Goal: Task Accomplishment & Management: Manage account settings

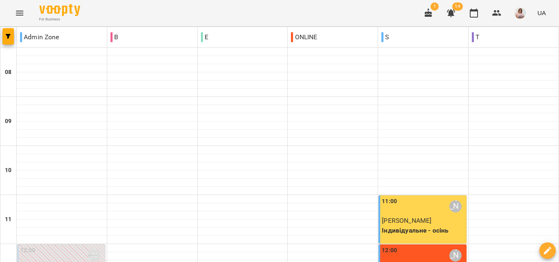
scroll to position [528, 0]
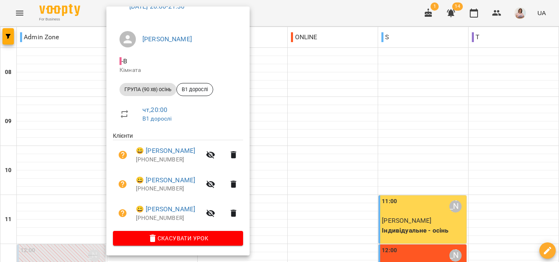
scroll to position [52, 0]
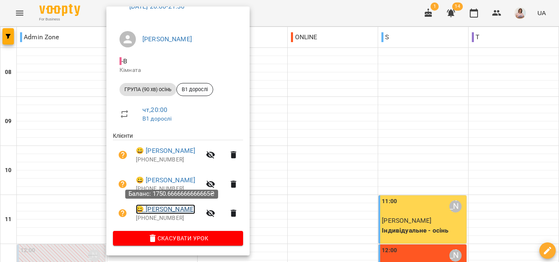
click at [173, 210] on link "😀 [PERSON_NAME]" at bounding box center [165, 210] width 59 height 10
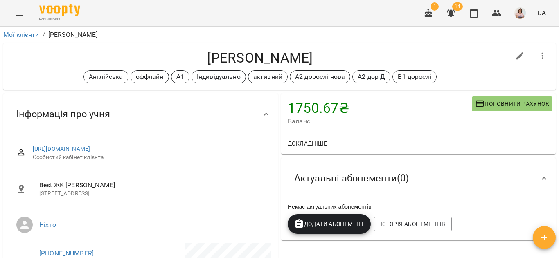
click at [538, 57] on icon "button" at bounding box center [543, 56] width 10 height 10
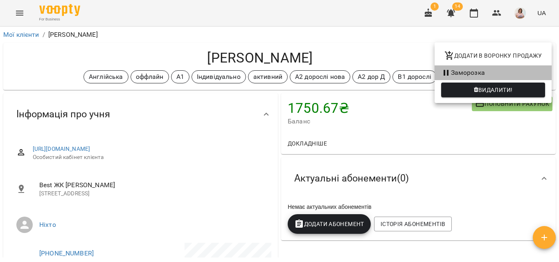
click at [464, 71] on li "Заморозка" at bounding box center [493, 73] width 117 height 15
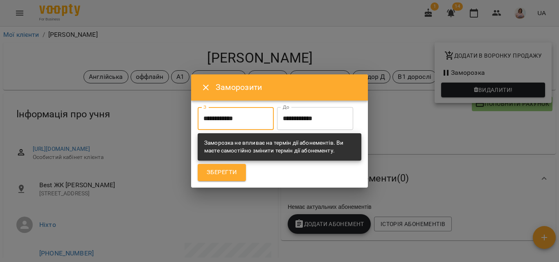
click at [221, 107] on input "**********" at bounding box center [236, 118] width 76 height 23
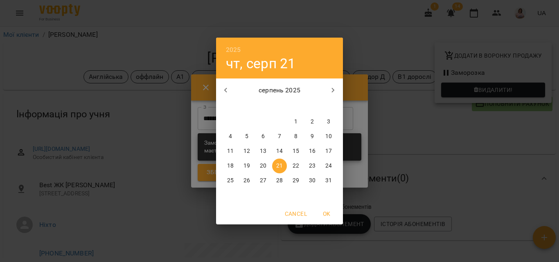
drag, startPoint x: 246, startPoint y: 182, endPoint x: 245, endPoint y: 170, distance: 12.3
click at [246, 181] on p "26" at bounding box center [247, 181] width 7 height 8
type input "**********"
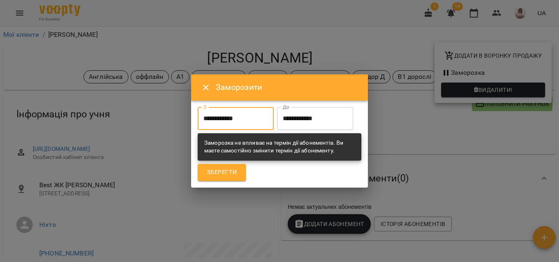
click at [277, 130] on input "**********" at bounding box center [315, 118] width 76 height 23
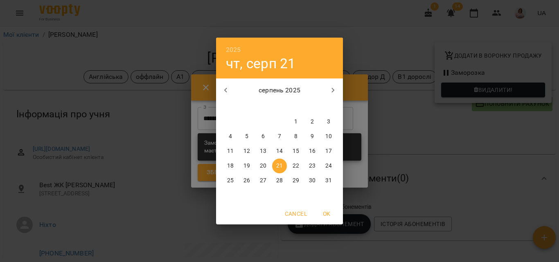
click at [247, 179] on p "26" at bounding box center [247, 181] width 7 height 8
type input "**********"
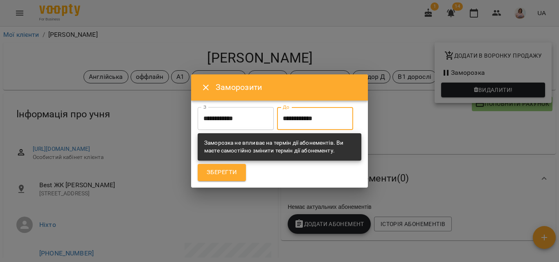
click at [229, 178] on span "Зберегти" at bounding box center [222, 172] width 30 height 11
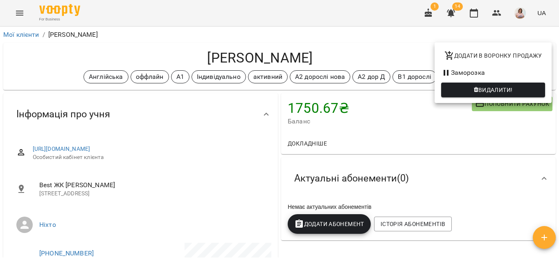
click at [254, 11] on div at bounding box center [279, 131] width 559 height 262
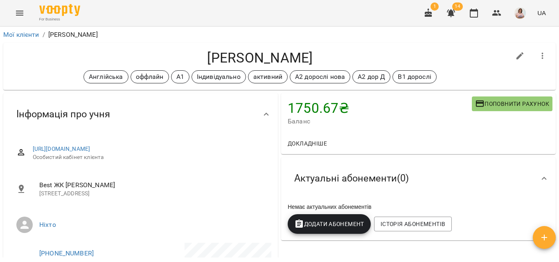
click at [538, 54] on icon "button" at bounding box center [543, 56] width 10 height 10
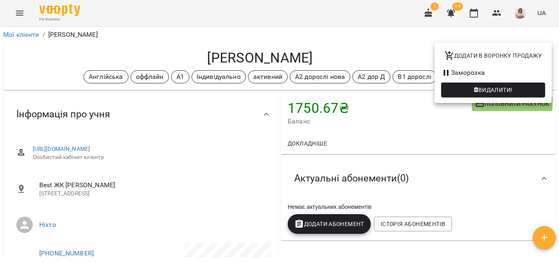
click at [209, 170] on div at bounding box center [279, 131] width 559 height 262
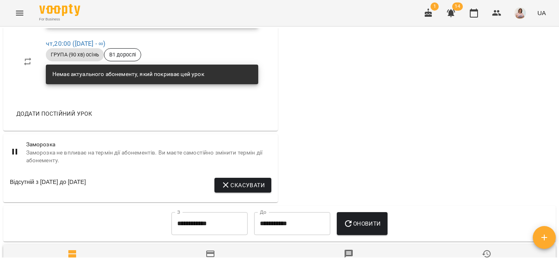
scroll to position [614, 0]
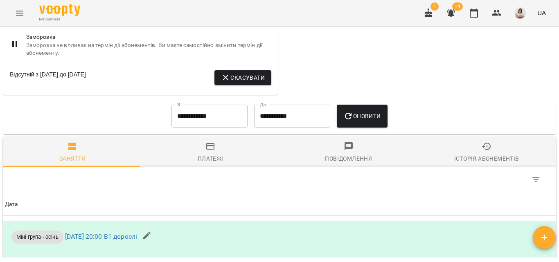
click at [223, 81] on icon "button" at bounding box center [226, 78] width 6 height 6
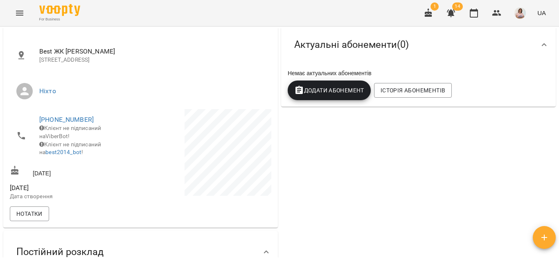
scroll to position [0, 0]
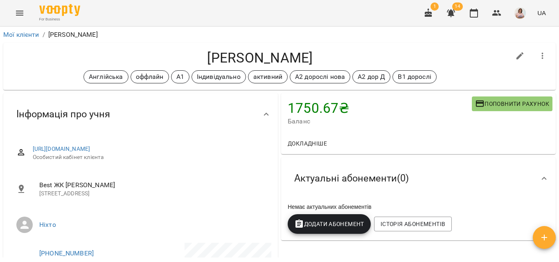
click at [538, 56] on icon "button" at bounding box center [543, 56] width 10 height 10
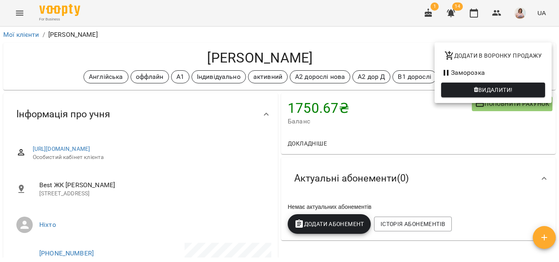
click at [462, 73] on li "Заморозка" at bounding box center [493, 73] width 117 height 15
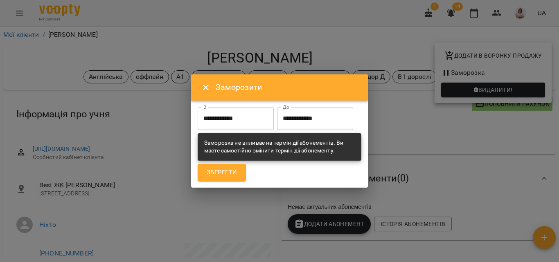
click at [277, 130] on input "**********" at bounding box center [315, 118] width 76 height 23
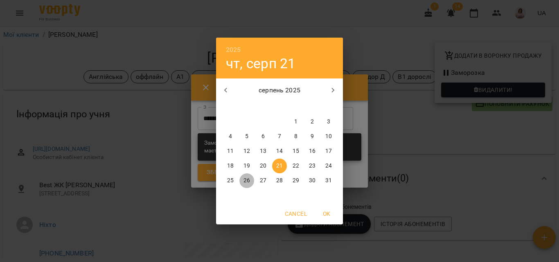
click at [246, 180] on p "26" at bounding box center [247, 181] width 7 height 8
type input "**********"
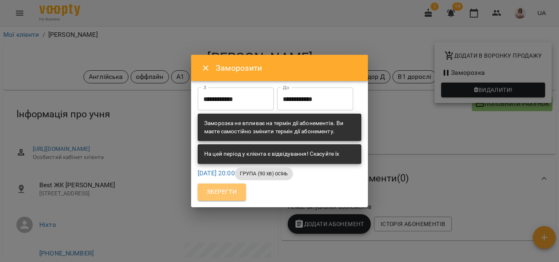
drag, startPoint x: 215, startPoint y: 205, endPoint x: 220, endPoint y: 204, distance: 4.8
click at [217, 198] on span "Зберегти" at bounding box center [222, 192] width 30 height 11
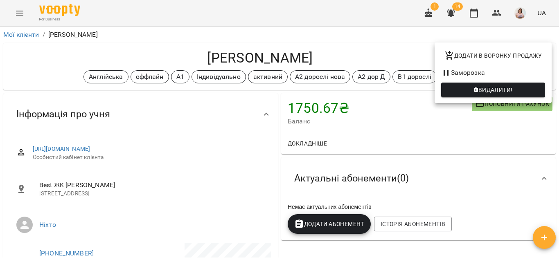
click at [32, 62] on div at bounding box center [279, 131] width 559 height 262
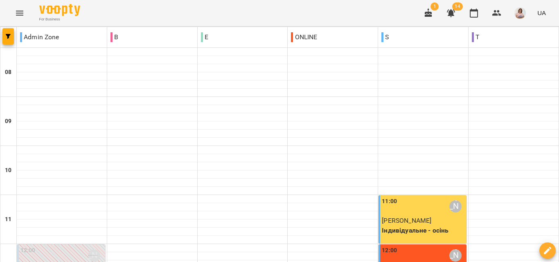
scroll to position [328, 0]
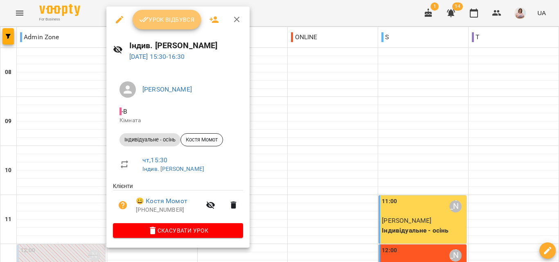
click at [161, 17] on span "Урок відбувся" at bounding box center [167, 20] width 56 height 10
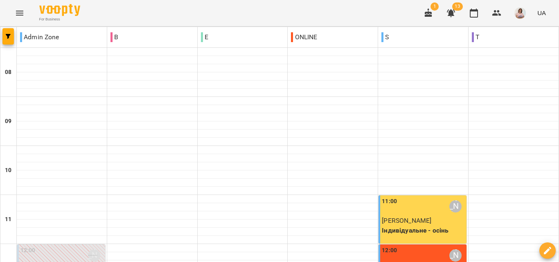
scroll to position [487, 0]
drag, startPoint x: 503, startPoint y: 15, endPoint x: 493, endPoint y: 16, distance: 10.4
click at [502, 14] on button "button" at bounding box center [497, 13] width 20 height 20
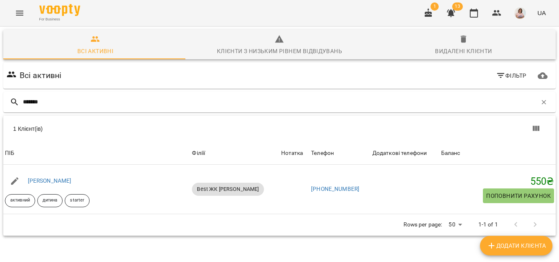
type input "*******"
click at [20, 13] on icon "Menu" at bounding box center [20, 13] width 10 height 10
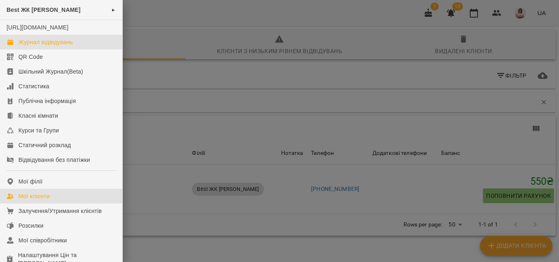
click at [38, 46] on div "Журнал відвідувань" at bounding box center [45, 42] width 54 height 8
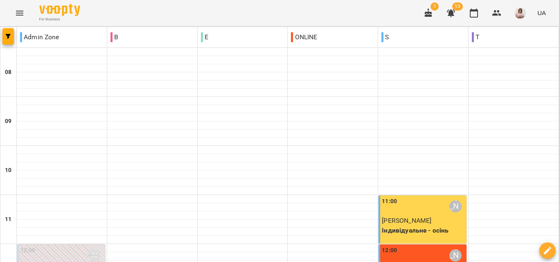
scroll to position [328, 0]
click at [497, 12] on icon "button" at bounding box center [497, 13] width 9 height 6
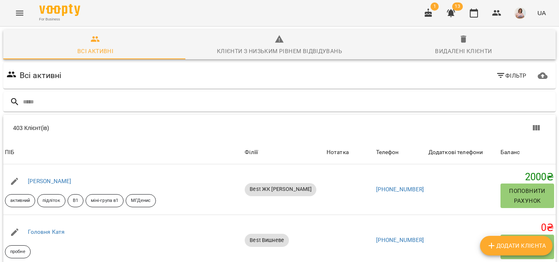
click at [18, 12] on icon "Menu" at bounding box center [20, 13] width 10 height 10
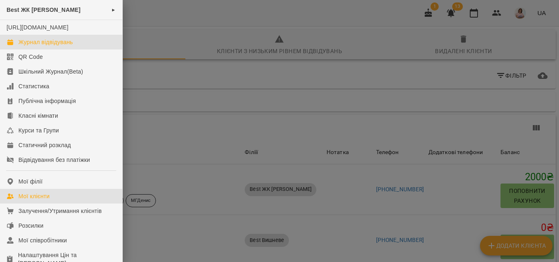
drag, startPoint x: 46, startPoint y: 53, endPoint x: 46, endPoint y: 47, distance: 6.1
click at [46, 46] on div "Журнал відвідувань" at bounding box center [45, 42] width 54 height 8
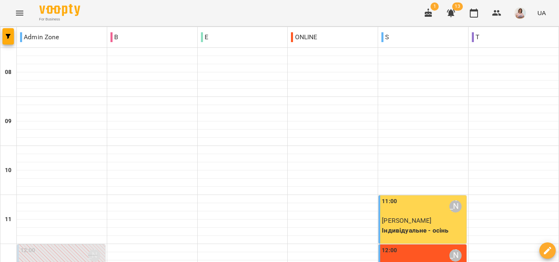
drag, startPoint x: 166, startPoint y: 217, endPoint x: 317, endPoint y: 152, distance: 164.8
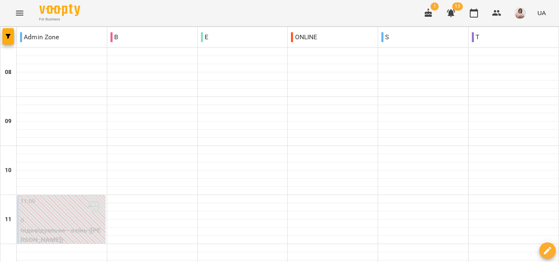
scroll to position [246, 0]
type input "**********"
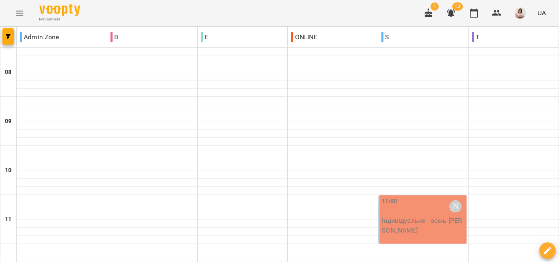
scroll to position [205, 0]
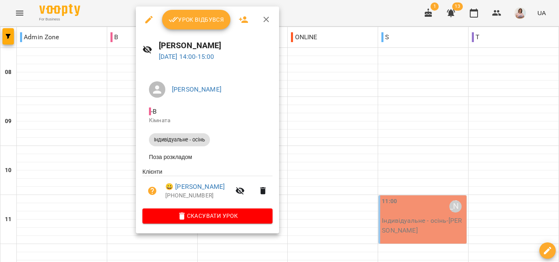
click at [149, 20] on icon "button" at bounding box center [148, 19] width 7 height 7
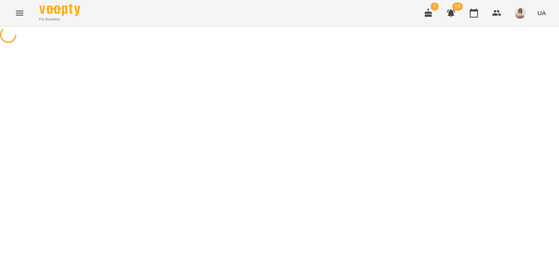
select select "**********"
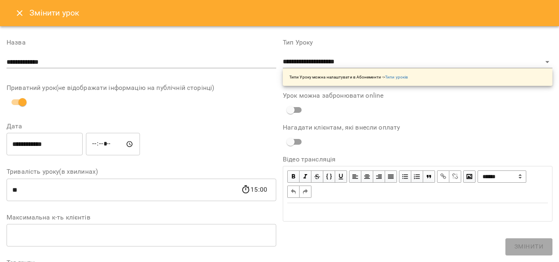
click at [72, 142] on input "**********" at bounding box center [45, 144] width 76 height 23
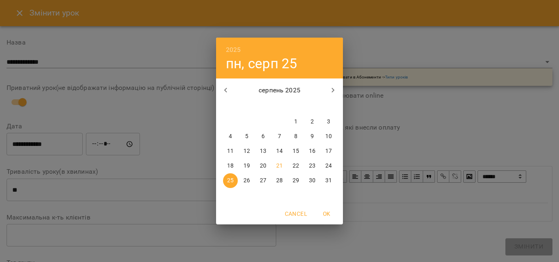
click at [249, 182] on p "26" at bounding box center [247, 181] width 7 height 8
type input "**********"
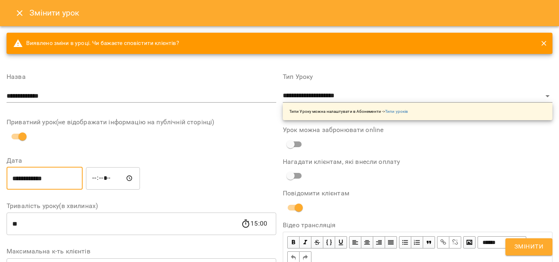
drag, startPoint x: 532, startPoint y: 249, endPoint x: 536, endPoint y: 246, distance: 5.0
click at [532, 248] on span "Змінити" at bounding box center [529, 247] width 29 height 11
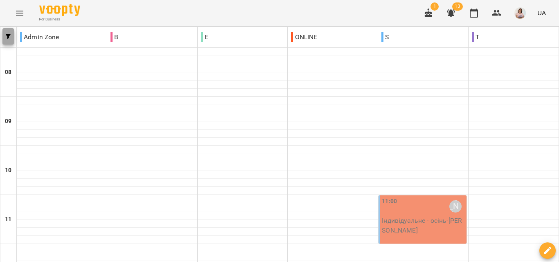
click at [9, 36] on icon "button" at bounding box center [8, 36] width 5 height 5
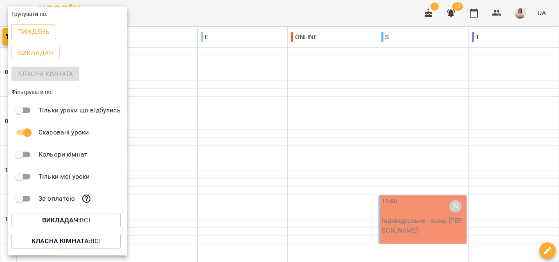
click at [33, 34] on p "Тиждень" at bounding box center [34, 32] width 32 height 10
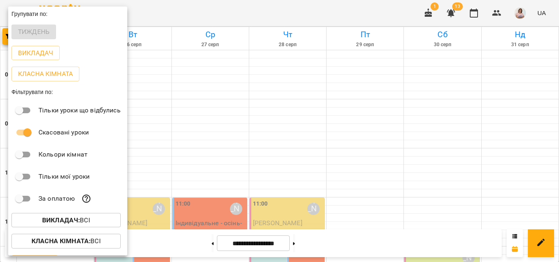
click at [388, 114] on div at bounding box center [279, 131] width 559 height 262
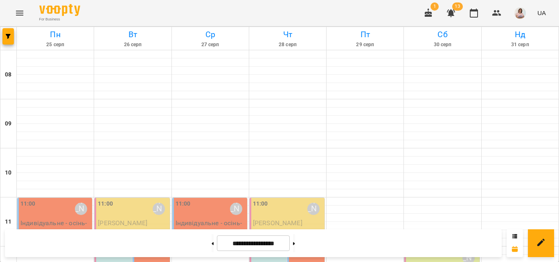
scroll to position [246, 0]
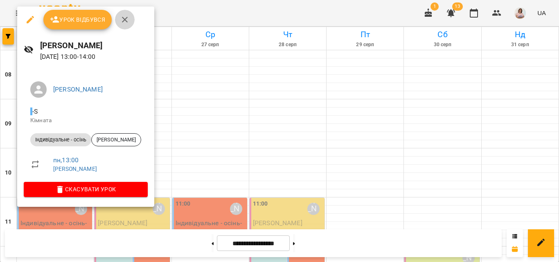
click at [124, 21] on icon "button" at bounding box center [125, 20] width 10 height 10
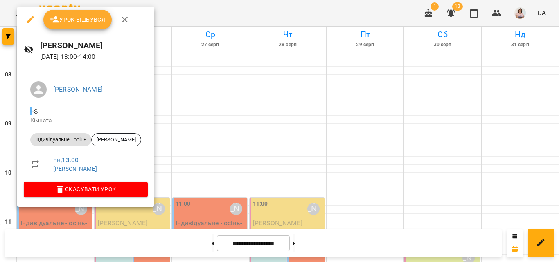
click at [125, 19] on icon "button" at bounding box center [125, 20] width 6 height 6
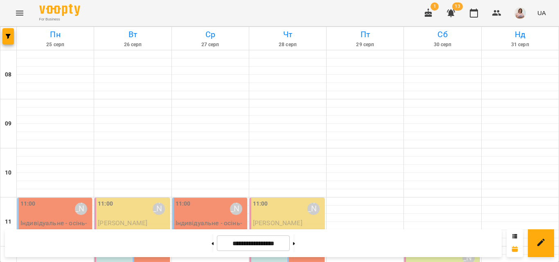
scroll to position [431, 0]
click at [212, 242] on button at bounding box center [213, 244] width 2 height 18
type input "**********"
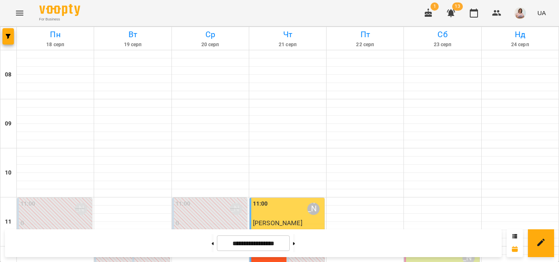
scroll to position [349, 0]
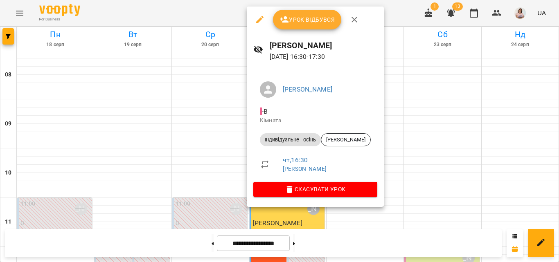
click at [292, 22] on span "Урок відбувся" at bounding box center [308, 20] width 56 height 10
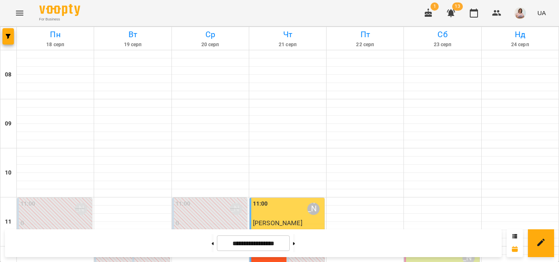
scroll to position [491, 0]
click at [500, 13] on icon "button" at bounding box center [497, 13] width 10 height 10
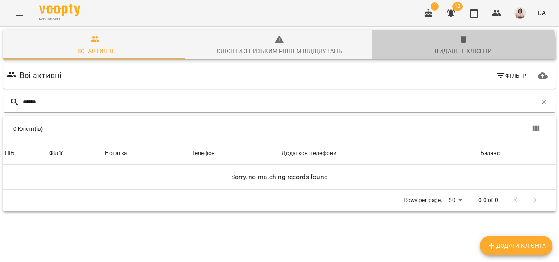
click at [451, 51] on div "Видалені клієнти" at bounding box center [463, 51] width 57 height 10
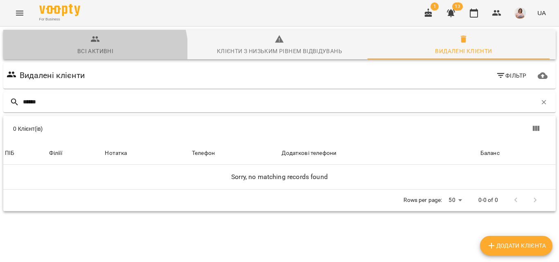
click at [94, 52] on div "Всі активні" at bounding box center [95, 51] width 36 height 10
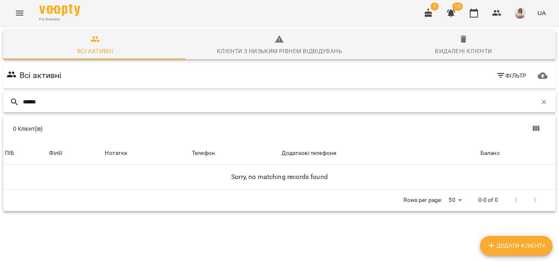
click at [27, 102] on input "******" at bounding box center [280, 102] width 514 height 14
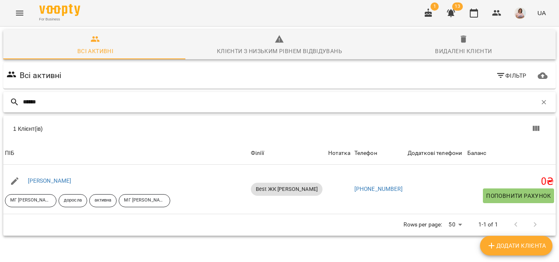
type input "******"
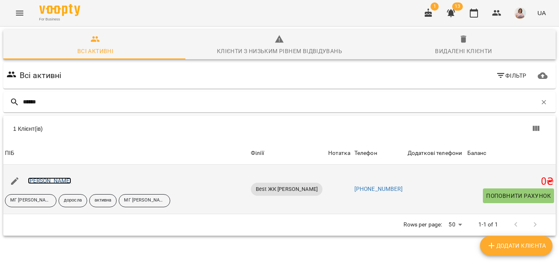
click at [66, 178] on link "[PERSON_NAME]" at bounding box center [50, 181] width 44 height 7
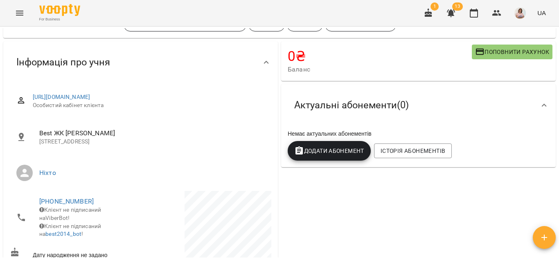
scroll to position [123, 0]
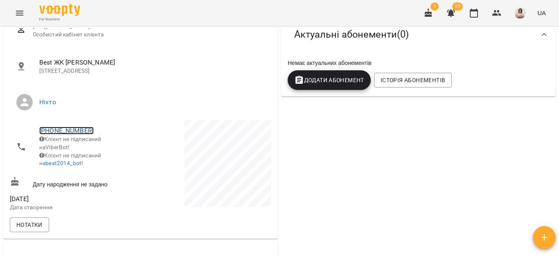
click at [57, 135] on link "[PHONE_NUMBER]" at bounding box center [66, 131] width 54 height 8
click at [101, 155] on img at bounding box center [100, 155] width 12 height 12
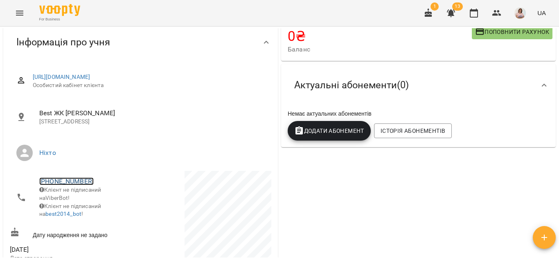
scroll to position [0, 0]
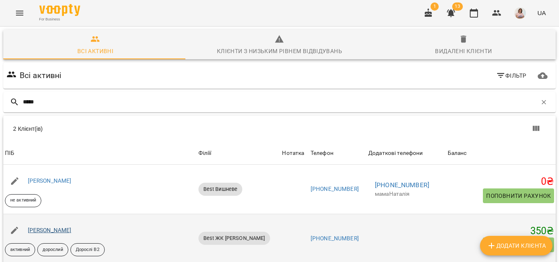
type input "*****"
click at [62, 232] on link "[PERSON_NAME]" at bounding box center [50, 230] width 44 height 7
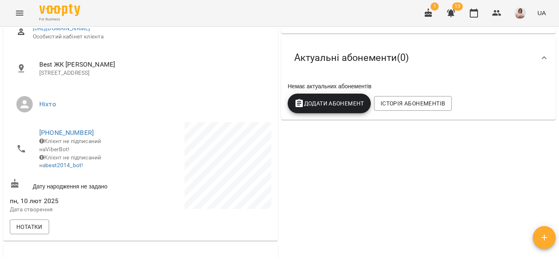
scroll to position [123, 0]
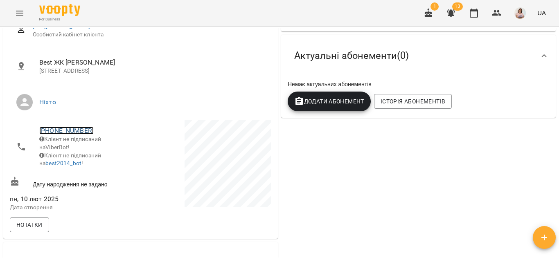
click at [63, 135] on link "[PHONE_NUMBER]" at bounding box center [66, 131] width 54 height 8
click at [101, 155] on img at bounding box center [100, 155] width 12 height 12
click at [19, 14] on icon "Menu" at bounding box center [20, 13] width 10 height 10
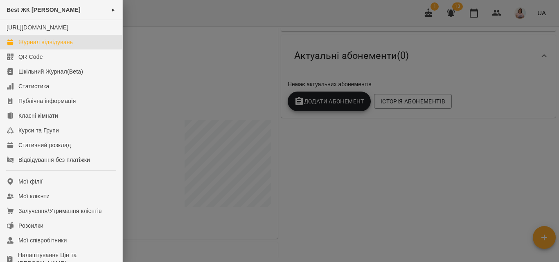
click at [42, 46] on div "Журнал відвідувань" at bounding box center [45, 42] width 54 height 8
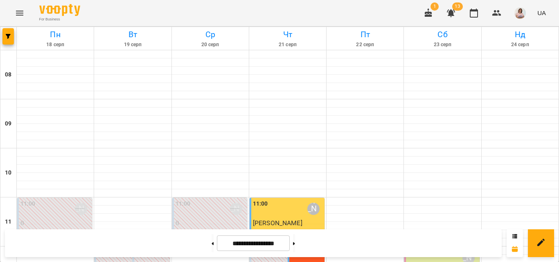
scroll to position [513, 0]
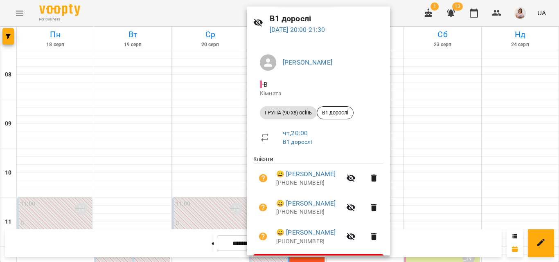
scroll to position [52, 0]
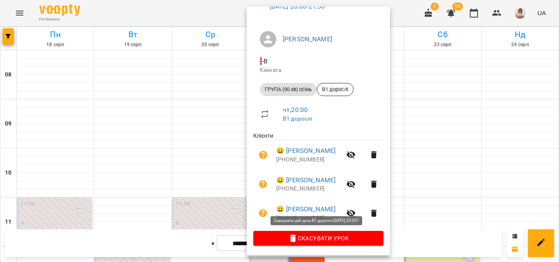
click at [310, 240] on span "Скасувати Урок" at bounding box center [318, 239] width 117 height 10
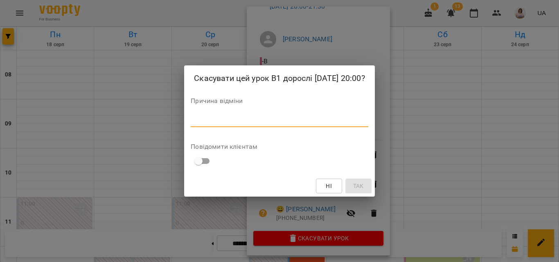
click at [198, 122] on textarea at bounding box center [279, 121] width 177 height 8
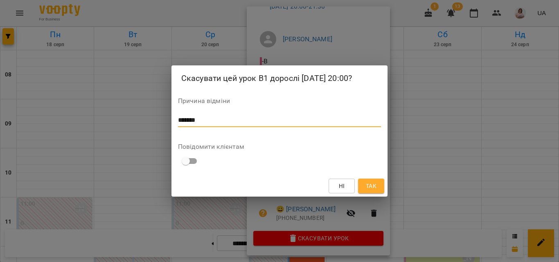
type textarea "*******"
click at [373, 185] on span "Так" at bounding box center [371, 186] width 11 height 10
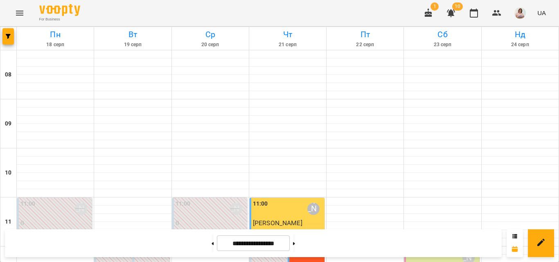
scroll to position [513, 0]
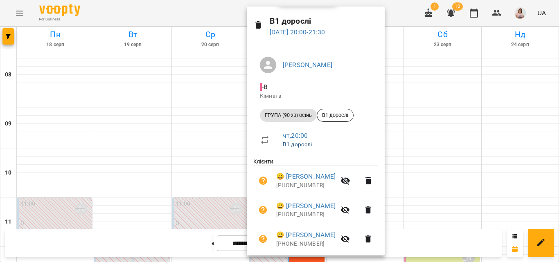
scroll to position [37, 0]
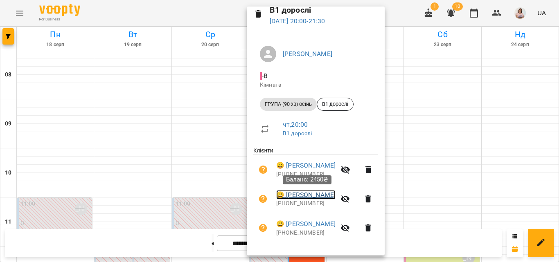
click at [301, 194] on link "😀 [PERSON_NAME]" at bounding box center [305, 195] width 59 height 10
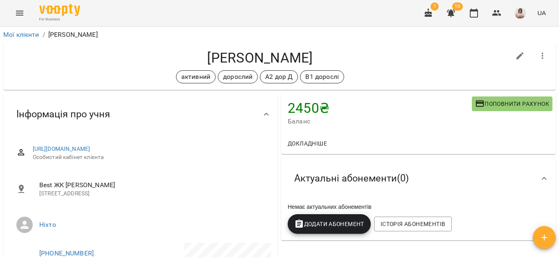
scroll to position [123, 0]
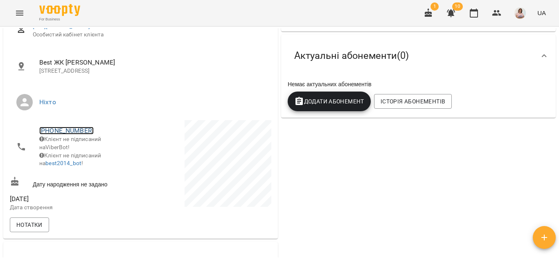
click at [71, 135] on link "[PHONE_NUMBER]" at bounding box center [66, 131] width 54 height 8
click at [100, 156] on img at bounding box center [100, 155] width 12 height 12
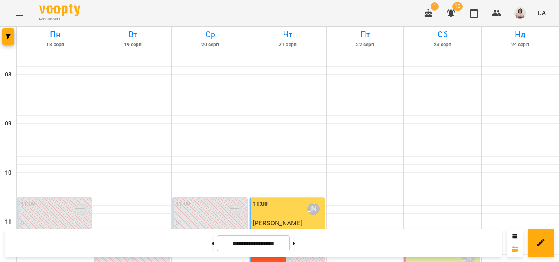
scroll to position [513, 0]
click at [500, 12] on icon "button" at bounding box center [497, 13] width 9 height 6
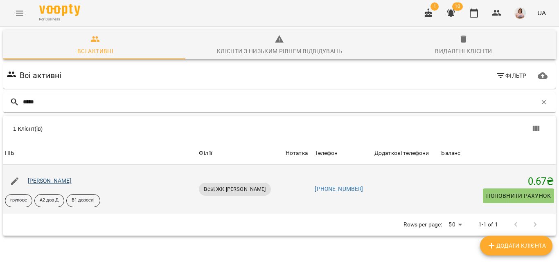
type input "*****"
click at [50, 179] on link "[PERSON_NAME]" at bounding box center [50, 181] width 44 height 7
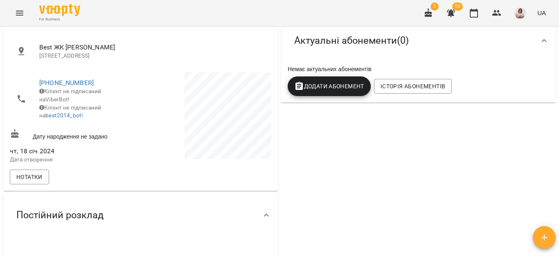
scroll to position [82, 0]
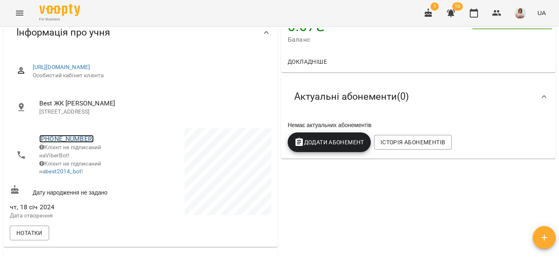
click at [56, 143] on link "[PHONE_NUMBER]" at bounding box center [66, 139] width 54 height 8
click at [102, 163] on img at bounding box center [100, 163] width 12 height 12
click at [20, 12] on icon "Menu" at bounding box center [20, 13] width 10 height 10
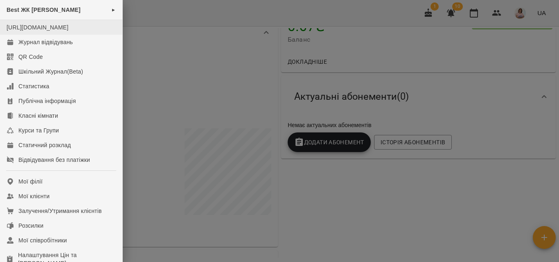
scroll to position [0, 0]
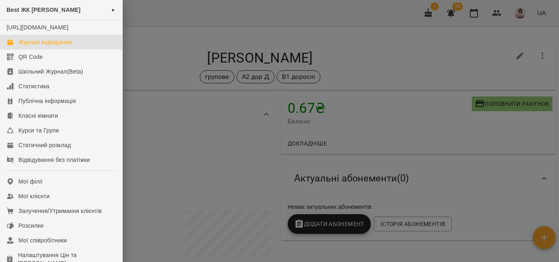
click at [53, 46] on div "Журнал відвідувань" at bounding box center [45, 42] width 54 height 8
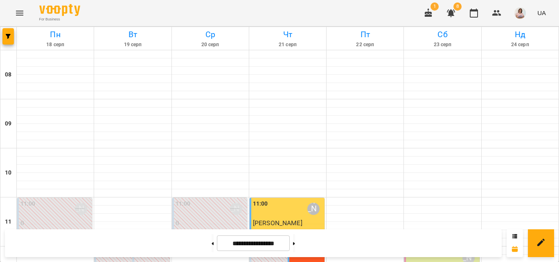
scroll to position [410, 0]
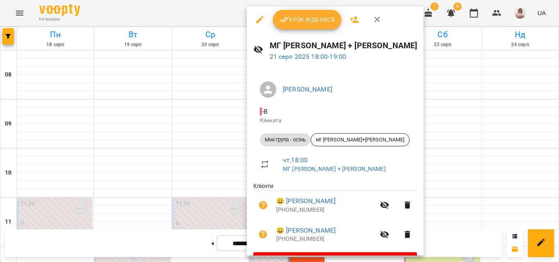
click at [258, 19] on icon "button" at bounding box center [260, 20] width 10 height 10
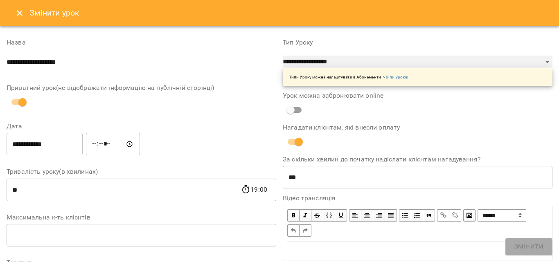
click at [542, 61] on select "**********" at bounding box center [418, 62] width 270 height 13
select select "**********"
click at [283, 56] on select "**********" at bounding box center [418, 62] width 270 height 13
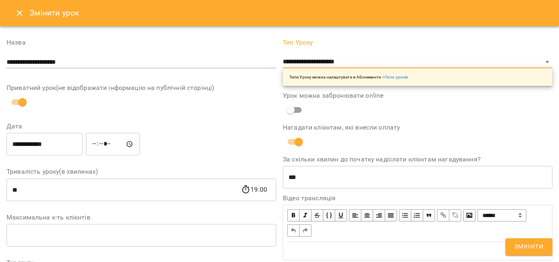
click at [528, 247] on span "Змінити" at bounding box center [529, 247] width 29 height 11
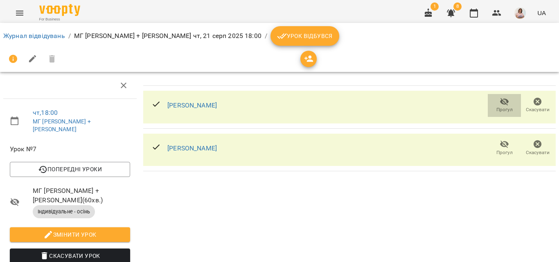
click at [500, 101] on icon "button" at bounding box center [505, 102] width 10 height 10
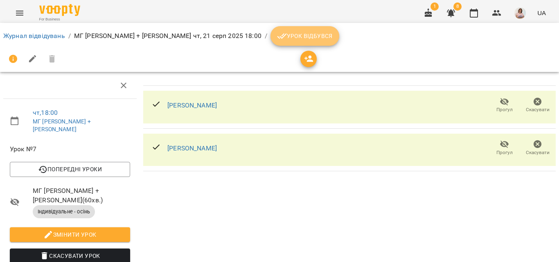
click at [277, 33] on span "Урок відбувся" at bounding box center [305, 36] width 56 height 10
click at [19, 11] on icon "Menu" at bounding box center [20, 13] width 10 height 10
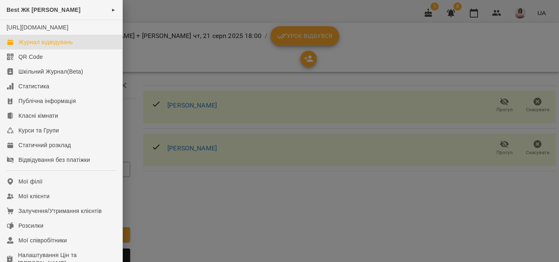
click at [50, 46] on div "Журнал відвідувань" at bounding box center [45, 42] width 54 height 8
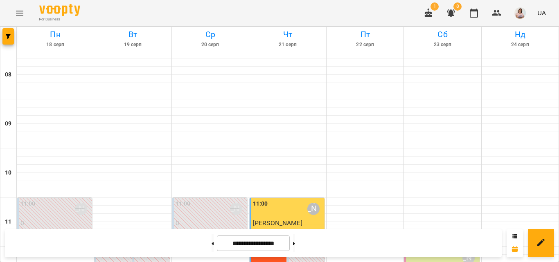
scroll to position [369, 0]
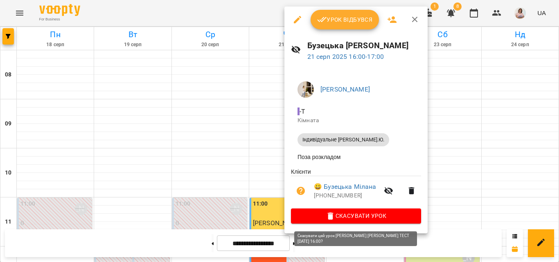
click at [350, 218] on span "Скасувати Урок" at bounding box center [356, 216] width 117 height 10
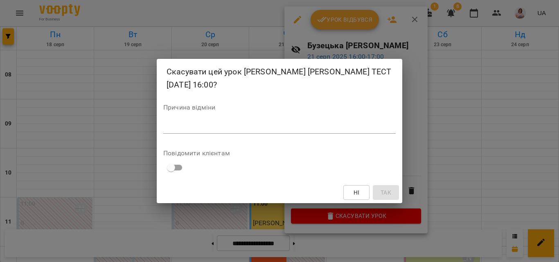
click at [414, 18] on div "Скасувати цей урок [PERSON_NAME] [PERSON_NAME] ТЕСТ [DATE] 16:00? Причина відмі…" at bounding box center [279, 131] width 559 height 262
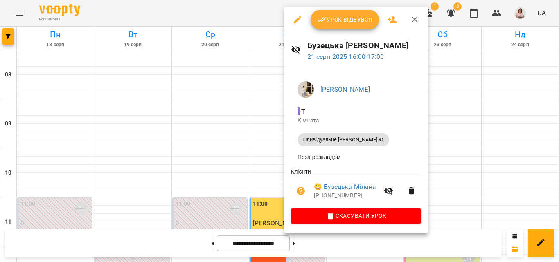
click at [260, 14] on div at bounding box center [279, 131] width 559 height 262
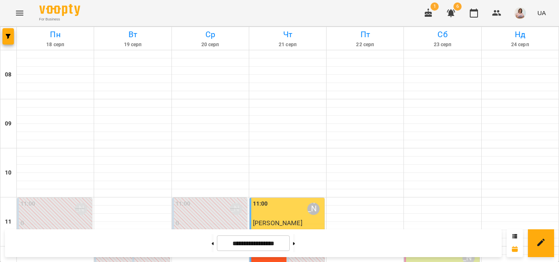
scroll to position [513, 0]
click at [497, 11] on icon "button" at bounding box center [497, 13] width 10 height 10
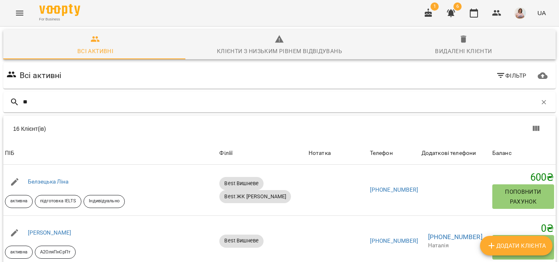
type input "*"
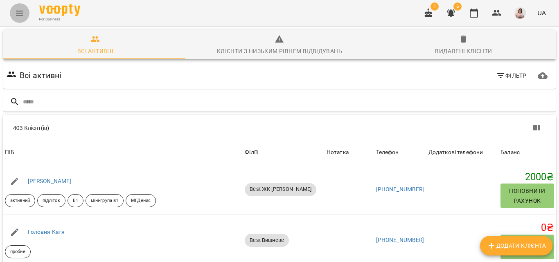
click at [17, 14] on icon "Menu" at bounding box center [20, 13] width 10 height 10
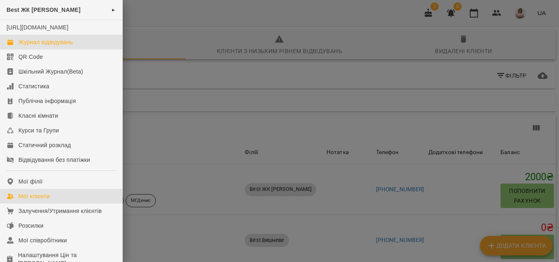
click at [39, 46] on div "Журнал відвідувань" at bounding box center [45, 42] width 54 height 8
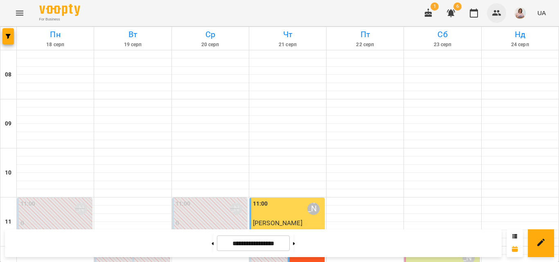
click at [497, 14] on icon "button" at bounding box center [497, 13] width 10 height 10
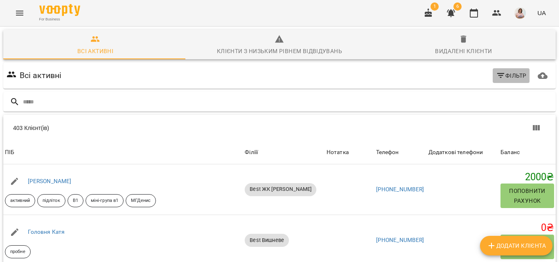
click at [497, 75] on icon "button" at bounding box center [500, 75] width 7 height 5
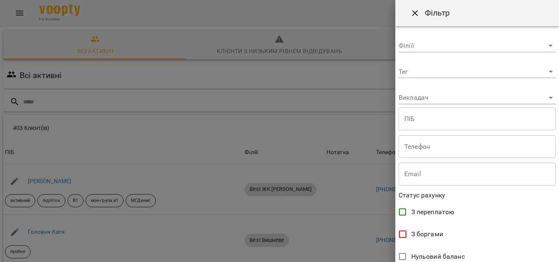
click at [544, 45] on body "For Business 1 6 UA Всі активні Клієнти з низьким рівнем відвідувань Видалені к…" at bounding box center [279, 214] width 559 height 428
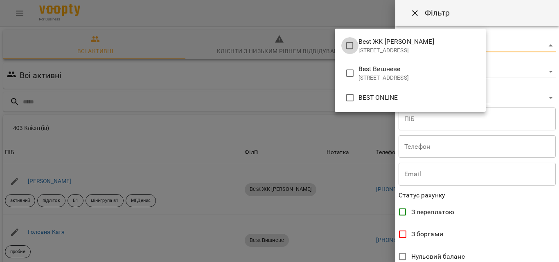
type input "**********"
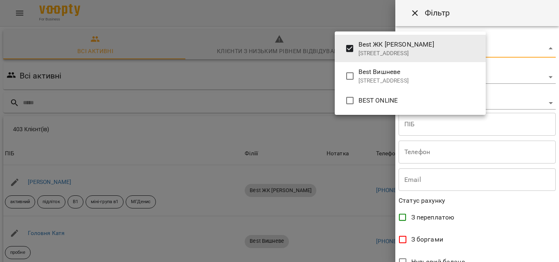
click at [402, 241] on div at bounding box center [279, 131] width 559 height 262
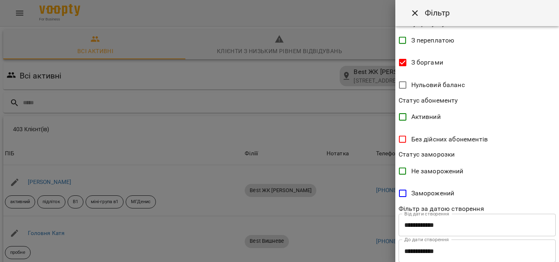
scroll to position [199, 0]
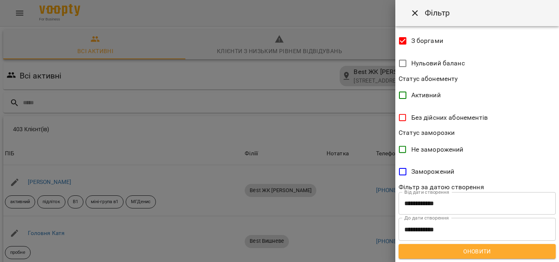
click at [489, 250] on span "Оновити" at bounding box center [477, 252] width 144 height 10
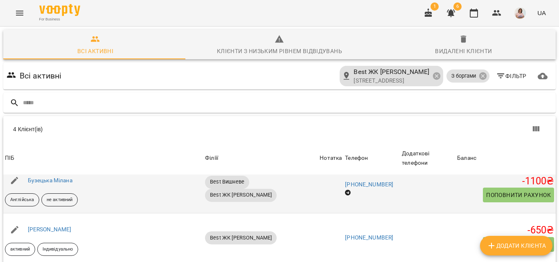
scroll to position [16, 0]
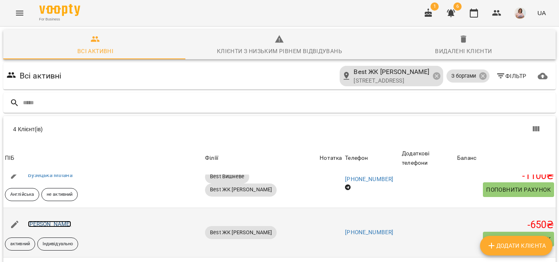
click at [61, 221] on link "[PERSON_NAME]" at bounding box center [50, 224] width 44 height 7
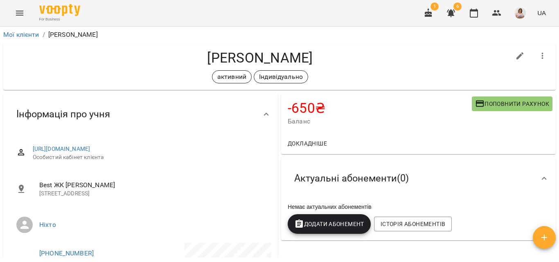
click at [517, 101] on span "Поповнити рахунок" at bounding box center [512, 104] width 74 height 10
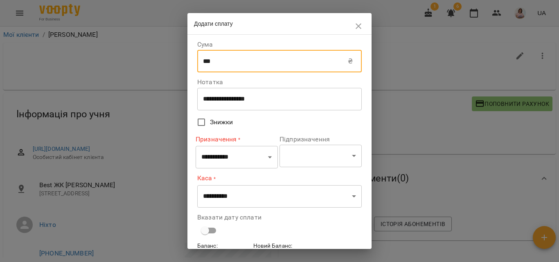
drag, startPoint x: 215, startPoint y: 63, endPoint x: 155, endPoint y: 59, distance: 60.3
click at [155, 59] on div "**********" at bounding box center [279, 131] width 559 height 262
type input "****"
click at [268, 160] on select "**********" at bounding box center [237, 157] width 82 height 23
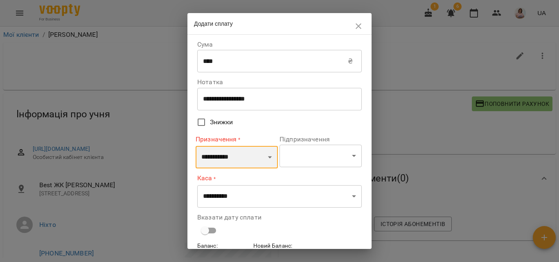
select select "*********"
click at [196, 146] on select "**********" at bounding box center [237, 157] width 82 height 23
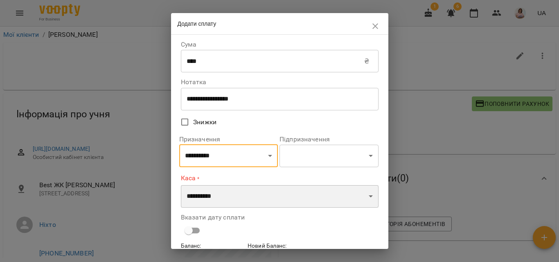
click at [367, 197] on select "**********" at bounding box center [280, 197] width 198 height 23
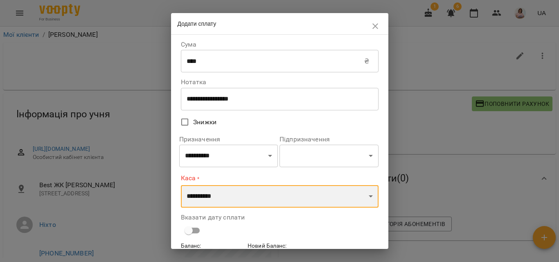
select select "**********"
click at [181, 186] on select "**********" at bounding box center [280, 197] width 198 height 23
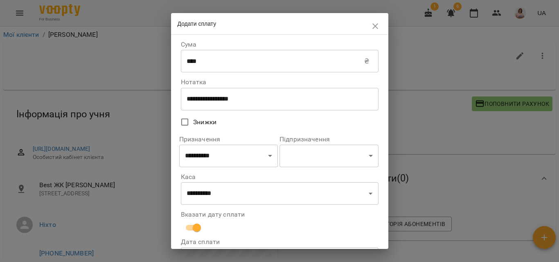
scroll to position [79, 0]
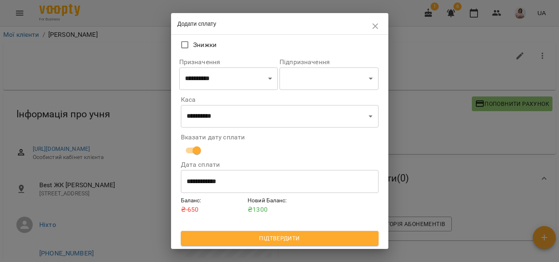
click at [266, 237] on span "Підтвердити" at bounding box center [280, 239] width 185 height 10
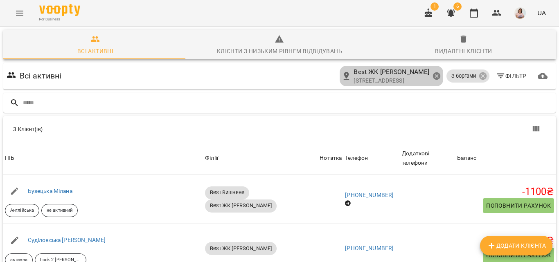
click at [433, 75] on icon at bounding box center [436, 75] width 7 height 7
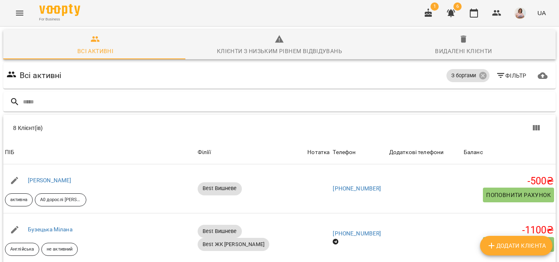
click at [496, 76] on icon "button" at bounding box center [501, 76] width 10 height 10
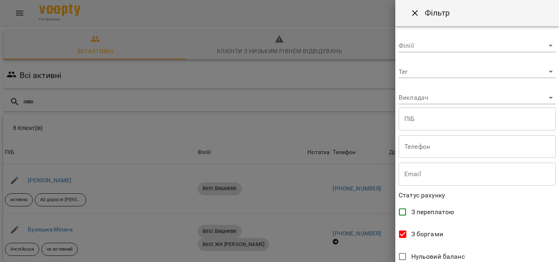
click at [544, 46] on body "For Business 1 6 UA Всі активні Клієнти з низьким рівнем відвідувань Видалені к…" at bounding box center [279, 214] width 559 height 428
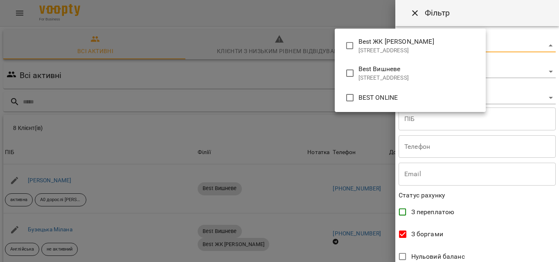
type input "**********"
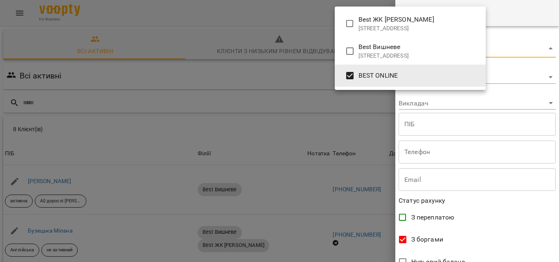
drag, startPoint x: 557, startPoint y: 146, endPoint x: 559, endPoint y: 261, distance: 114.7
click at [559, 261] on div at bounding box center [279, 131] width 559 height 262
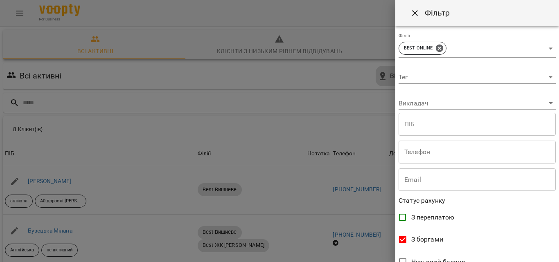
scroll to position [199, 0]
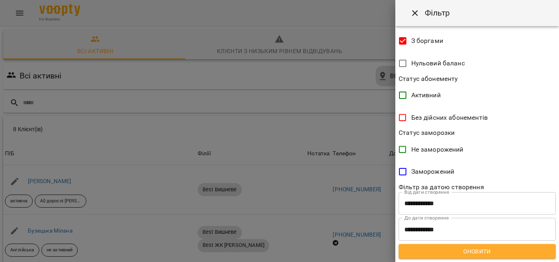
click at [477, 251] on span "Оновити" at bounding box center [477, 252] width 144 height 10
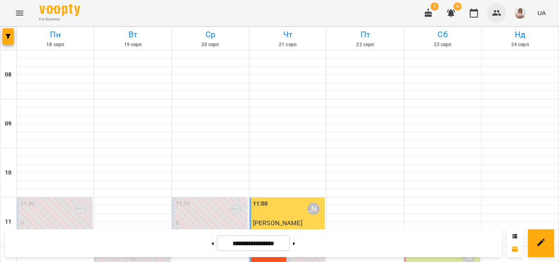
click at [500, 11] on icon "button" at bounding box center [497, 13] width 9 height 6
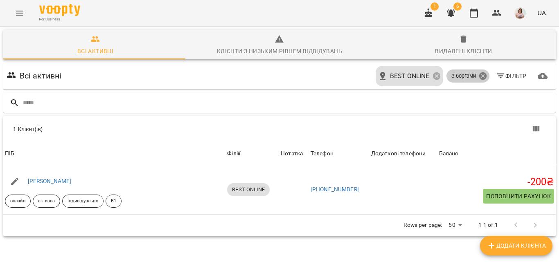
click at [479, 78] on icon at bounding box center [482, 75] width 7 height 7
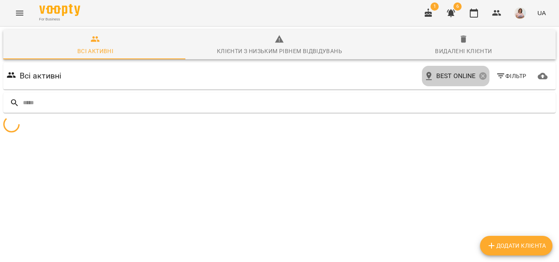
click at [479, 76] on icon at bounding box center [482, 75] width 7 height 7
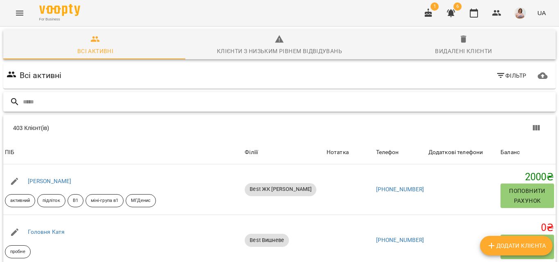
click at [34, 102] on input "text" at bounding box center [288, 102] width 530 height 14
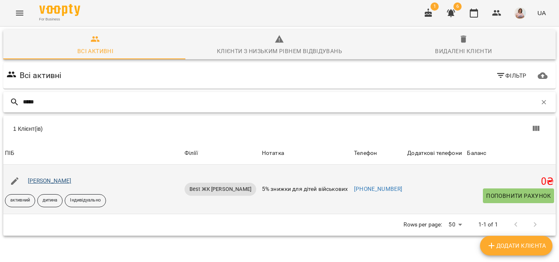
type input "*****"
click at [53, 181] on link "[PERSON_NAME]" at bounding box center [50, 181] width 44 height 7
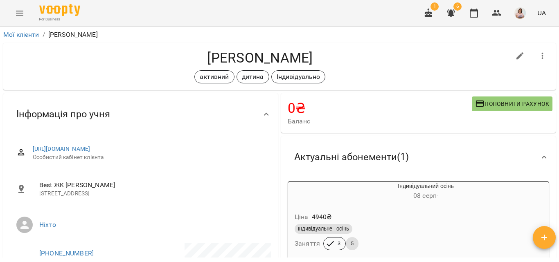
scroll to position [82, 0]
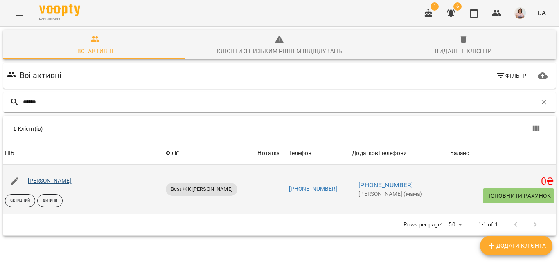
type input "******"
click at [45, 179] on link "[PERSON_NAME]" at bounding box center [50, 181] width 44 height 7
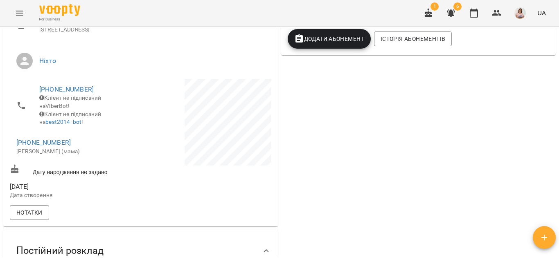
scroll to position [164, 0]
click at [66, 94] on link "[PHONE_NUMBER]" at bounding box center [66, 90] width 54 height 8
click at [104, 113] on img at bounding box center [100, 114] width 12 height 12
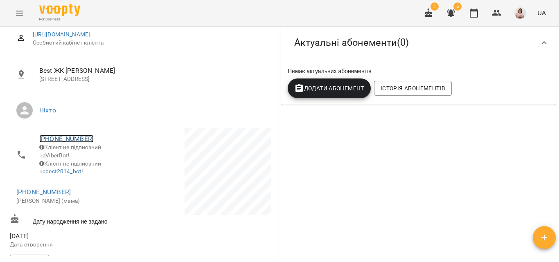
scroll to position [0, 0]
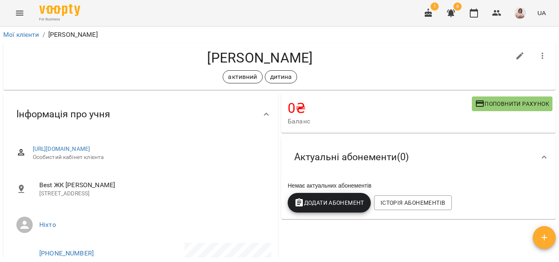
click at [20, 13] on icon "Menu" at bounding box center [19, 13] width 7 height 5
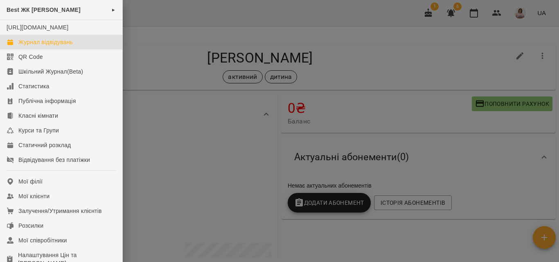
click at [42, 46] on div "Журнал відвідувань" at bounding box center [45, 42] width 54 height 8
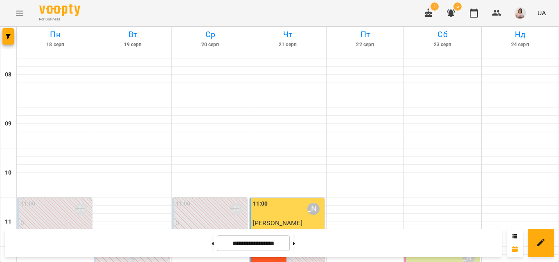
scroll to position [513, 0]
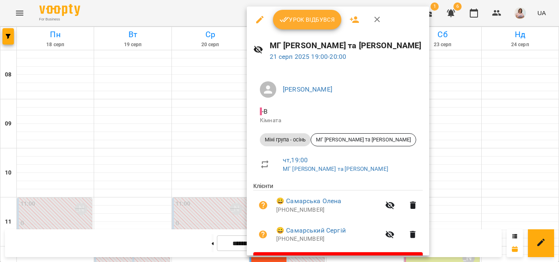
click at [258, 20] on icon "button" at bounding box center [260, 20] width 10 height 10
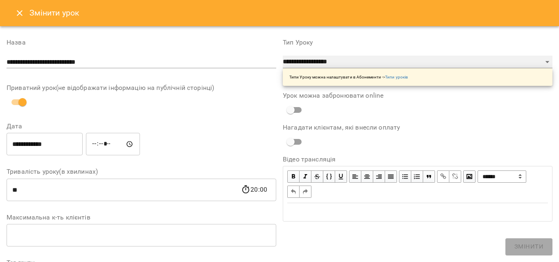
click at [542, 60] on select "**********" at bounding box center [418, 62] width 270 height 13
select select "**********"
click at [283, 56] on select "**********" at bounding box center [418, 62] width 270 height 13
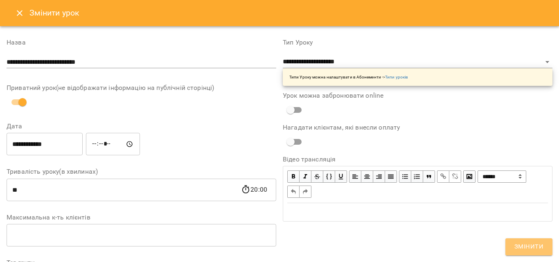
click at [531, 244] on span "Змінити" at bounding box center [529, 247] width 29 height 11
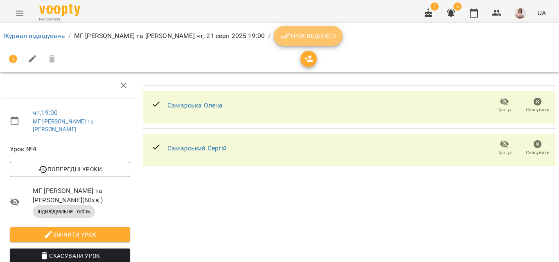
click at [283, 34] on span "Урок відбувся" at bounding box center [309, 36] width 56 height 10
click at [22, 16] on icon "Menu" at bounding box center [20, 13] width 10 height 10
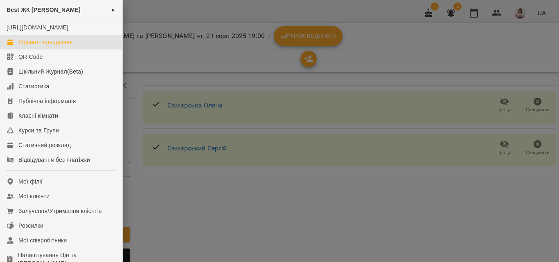
click at [44, 46] on div "Журнал відвідувань" at bounding box center [45, 42] width 54 height 8
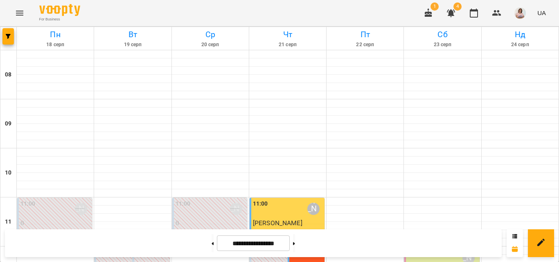
scroll to position [226, 0]
click at [8, 40] on button "button" at bounding box center [7, 36] width 11 height 16
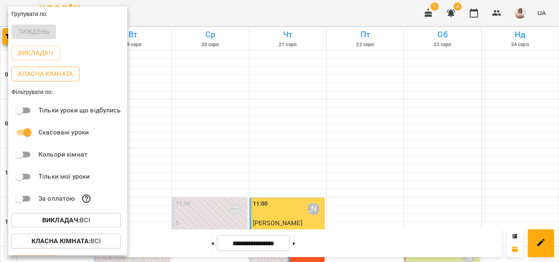
click at [30, 74] on p "Класна кімната" at bounding box center [45, 74] width 55 height 10
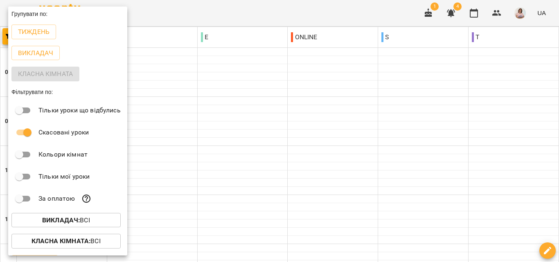
click at [340, 124] on div at bounding box center [279, 131] width 559 height 262
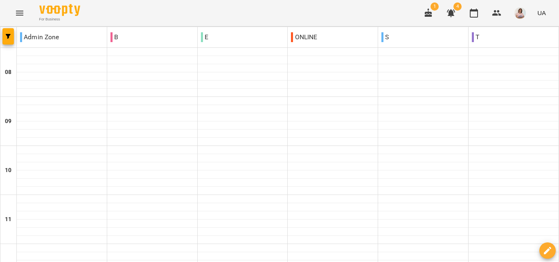
drag, startPoint x: 317, startPoint y: 222, endPoint x: 460, endPoint y: 128, distance: 171.2
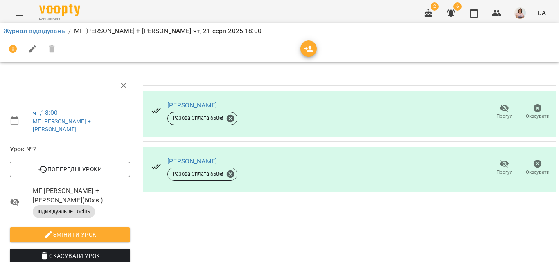
click at [500, 108] on icon "button" at bounding box center [505, 109] width 10 height 10
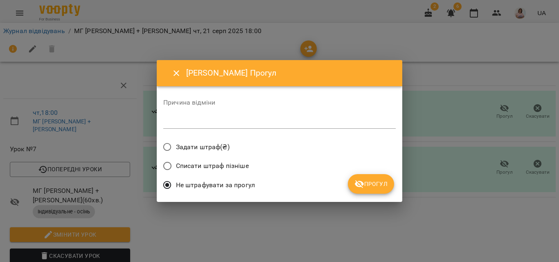
click at [171, 123] on textarea at bounding box center [279, 122] width 233 height 8
type textarea "*****"
click at [375, 183] on span "Прогул" at bounding box center [371, 184] width 33 height 10
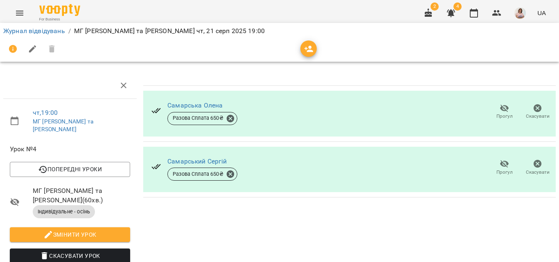
click at [500, 163] on icon "button" at bounding box center [504, 165] width 9 height 8
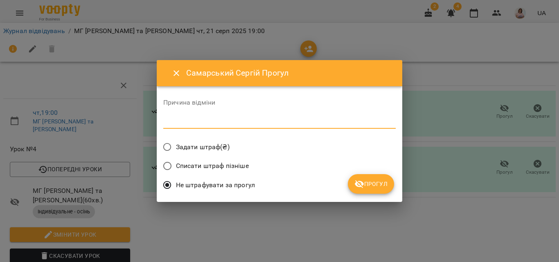
click at [173, 123] on textarea at bounding box center [279, 122] width 233 height 8
type textarea "*****"
click at [374, 185] on span "Прогул" at bounding box center [371, 184] width 33 height 10
